Goal: Go to known website: Access a specific website the user already knows

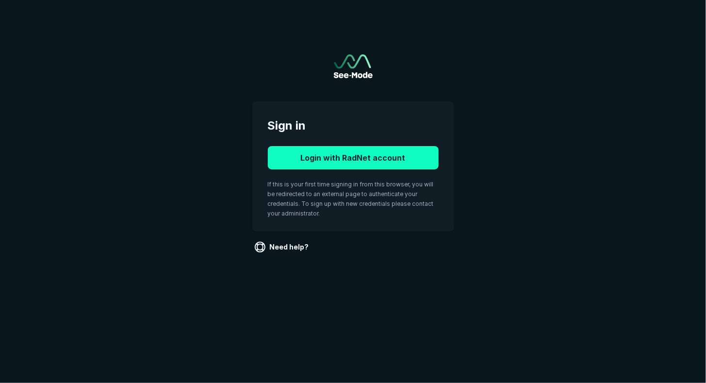
click at [354, 157] on button "Login with RadNet account" at bounding box center [353, 157] width 171 height 23
